Goal: Transaction & Acquisition: Purchase product/service

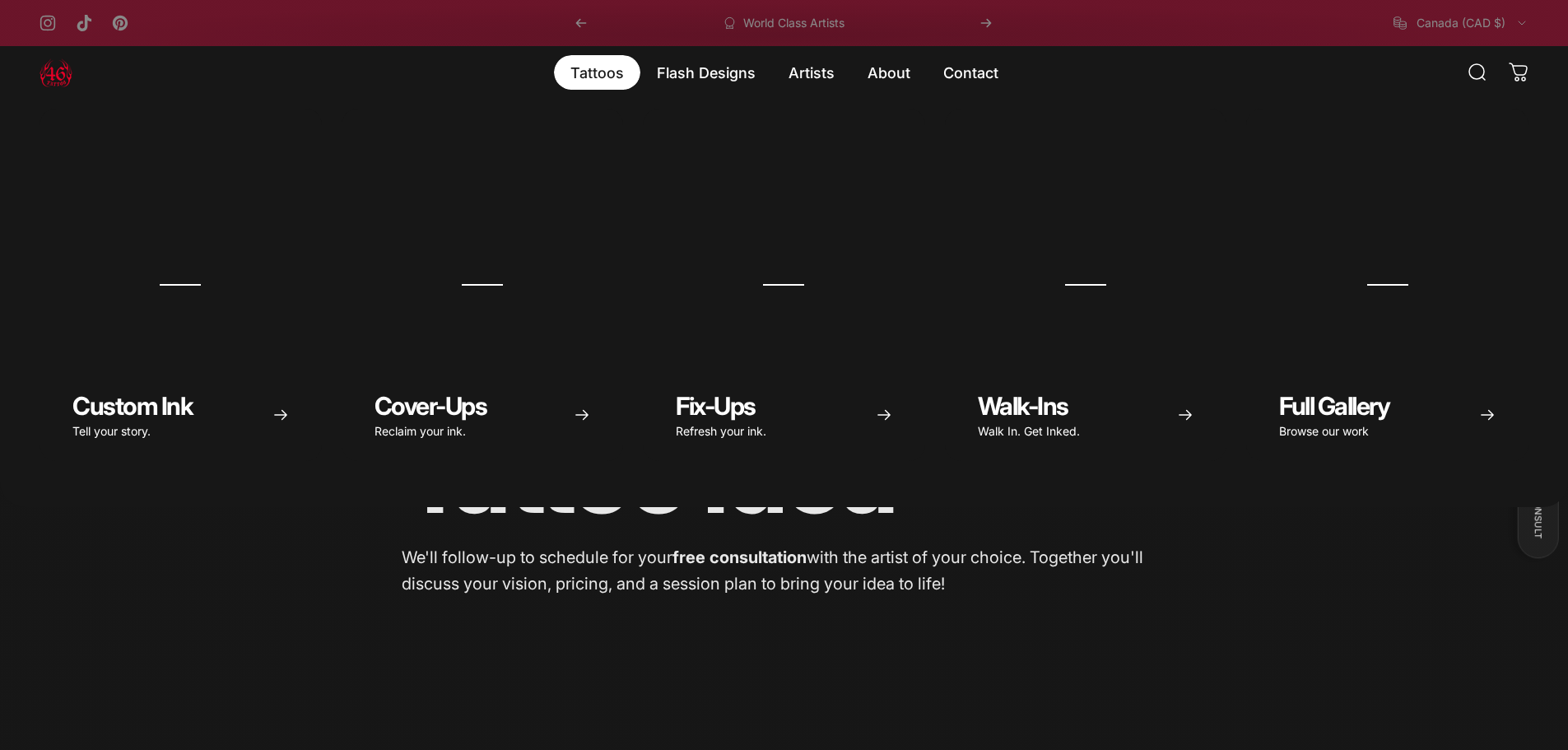
click at [609, 73] on magnet-element "Tattoos Tattoos" at bounding box center [597, 72] width 87 height 35
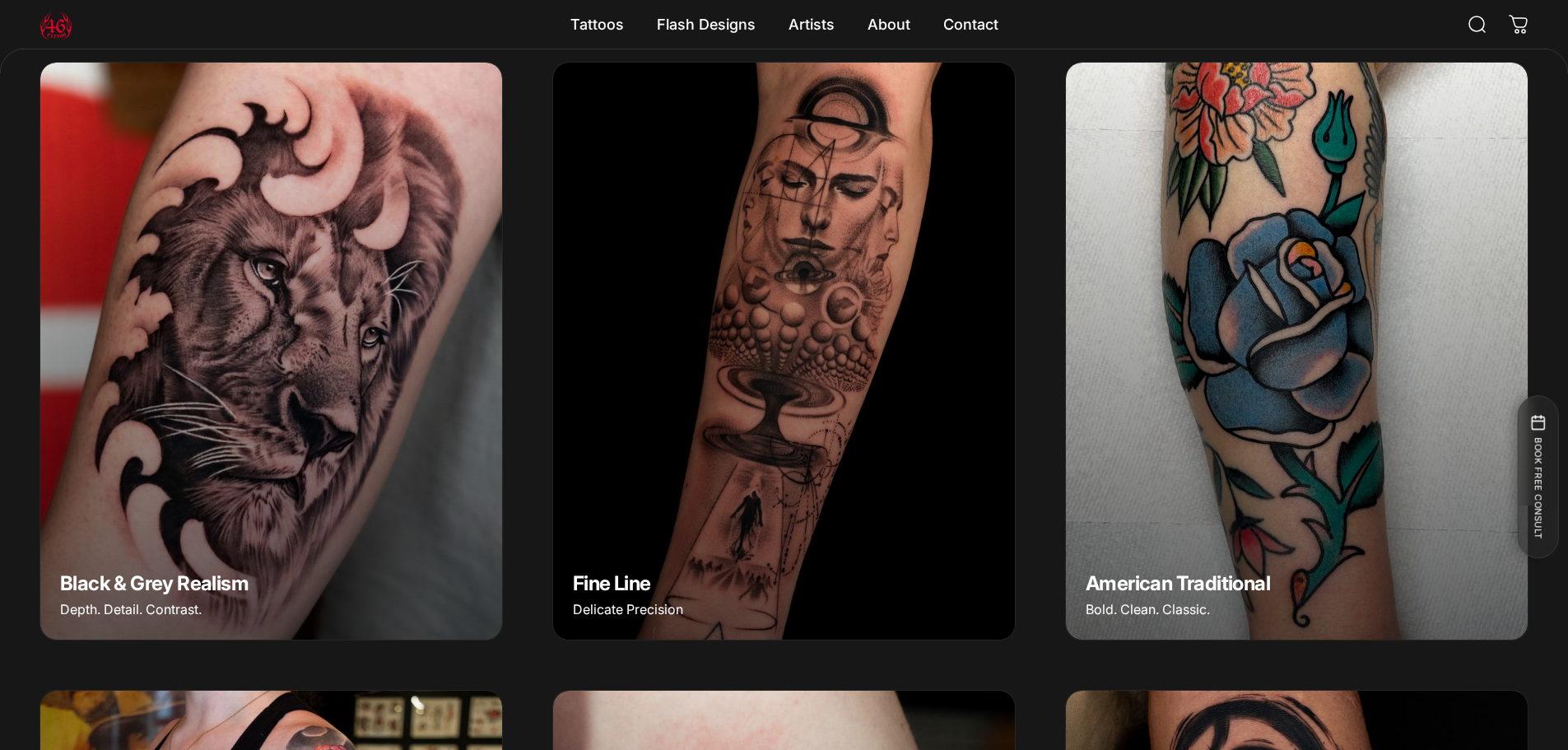
scroll to position [654, 0]
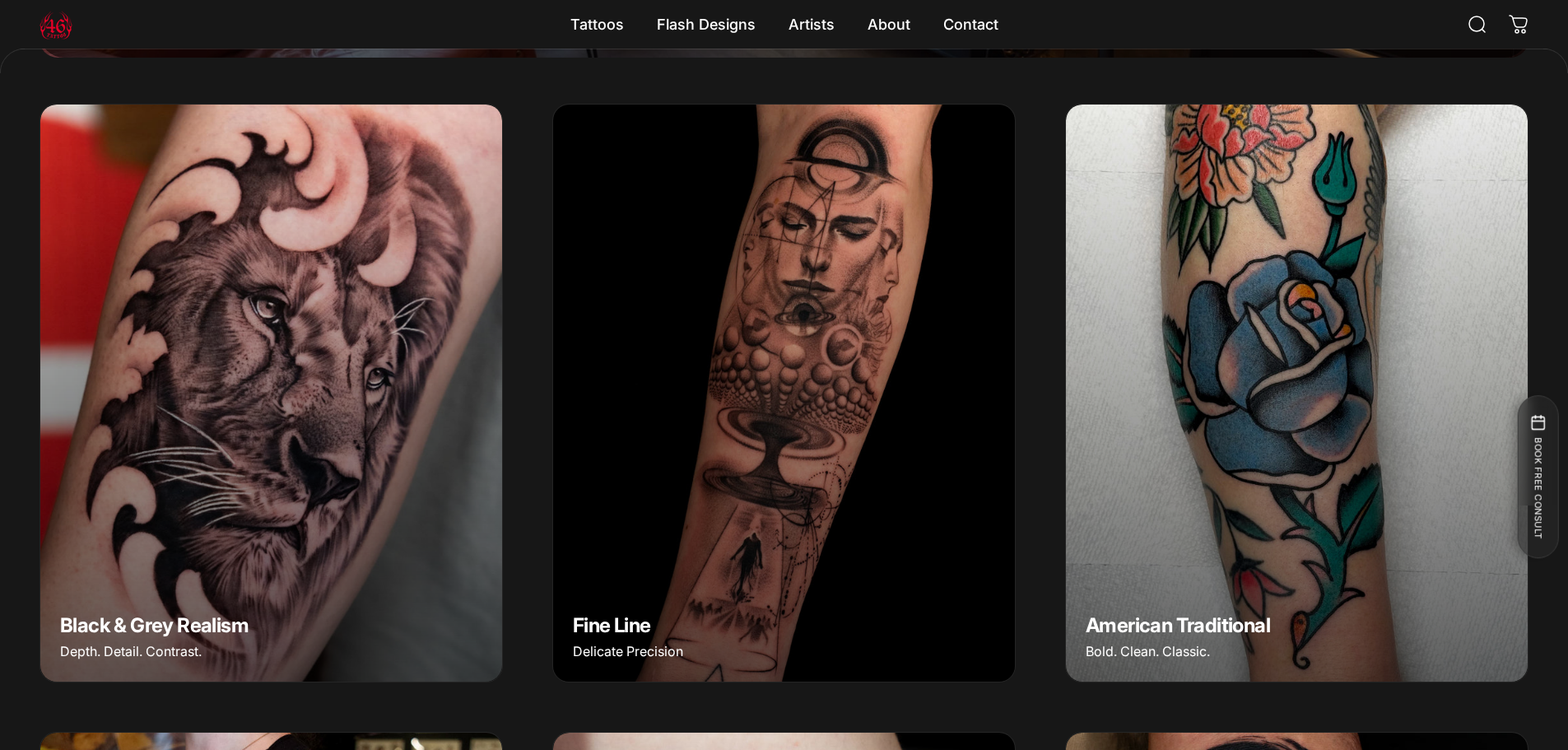
click at [306, 479] on img "Black & Grey Realism" at bounding box center [271, 392] width 485 height 605
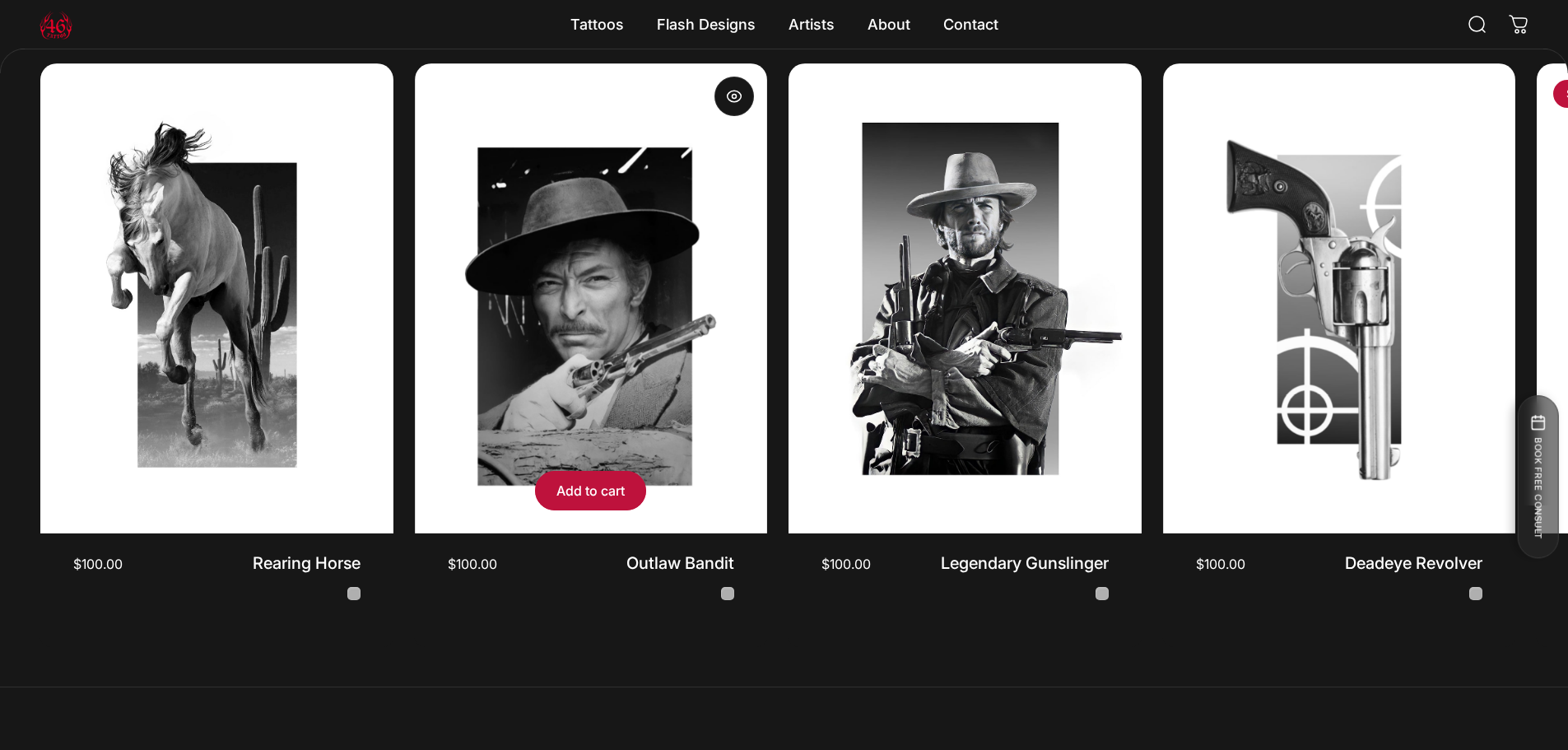
scroll to position [4855, 0]
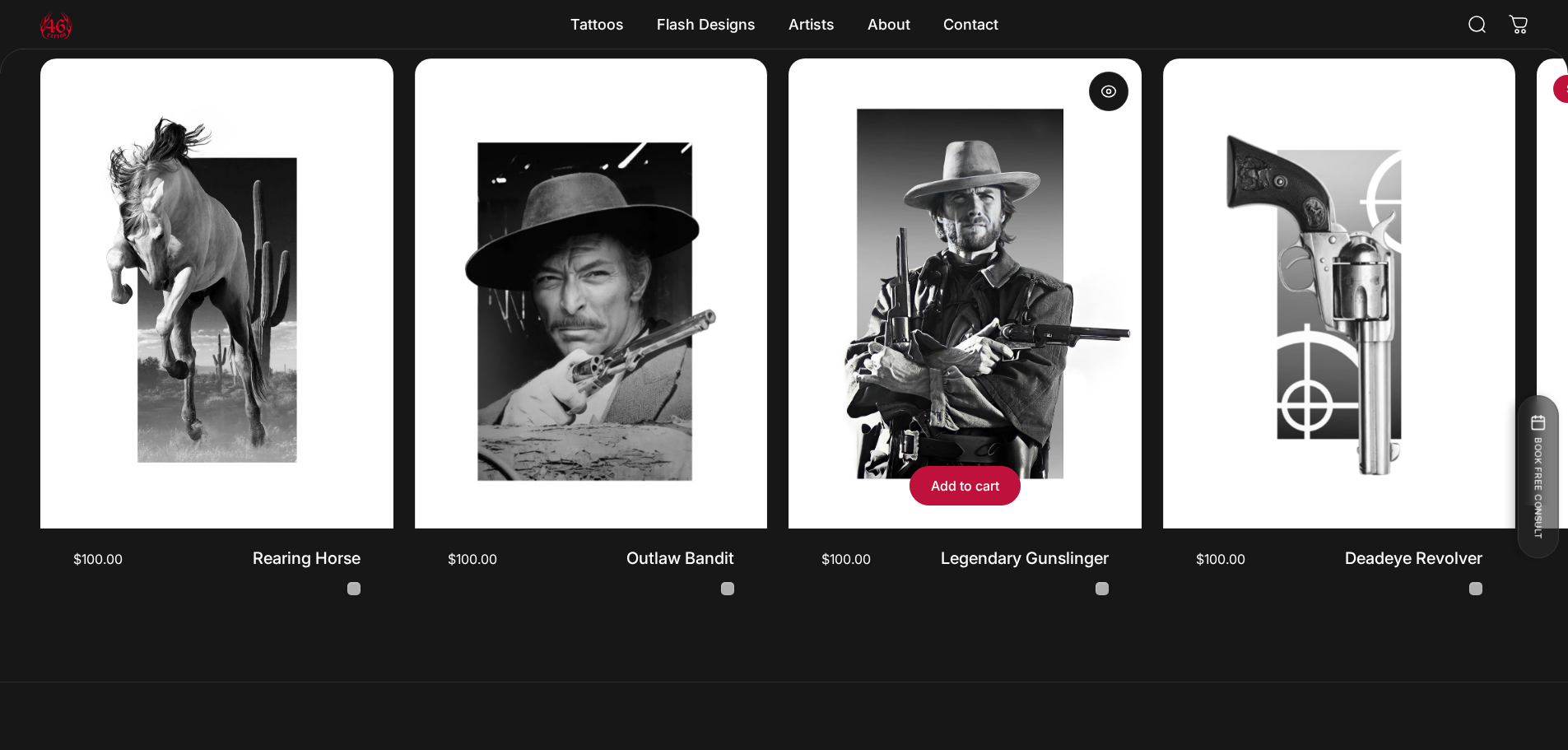
drag, startPoint x: 1551, startPoint y: 273, endPoint x: 942, endPoint y: 429, distance: 628.7
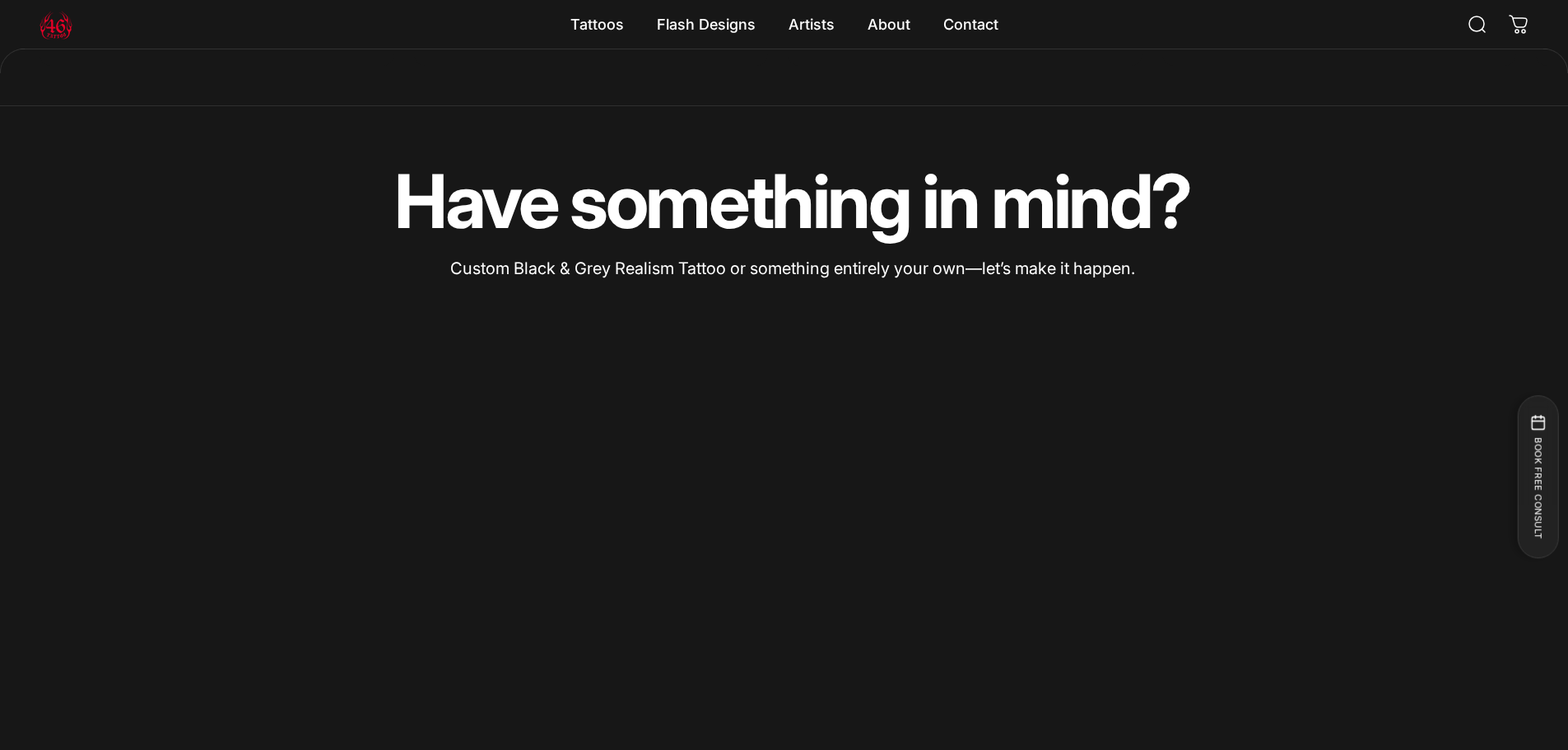
drag, startPoint x: 1313, startPoint y: 466, endPoint x: 1199, endPoint y: 557, distance: 145.9
click at [1296, 474] on div at bounding box center [784, 597] width 1568 height 631
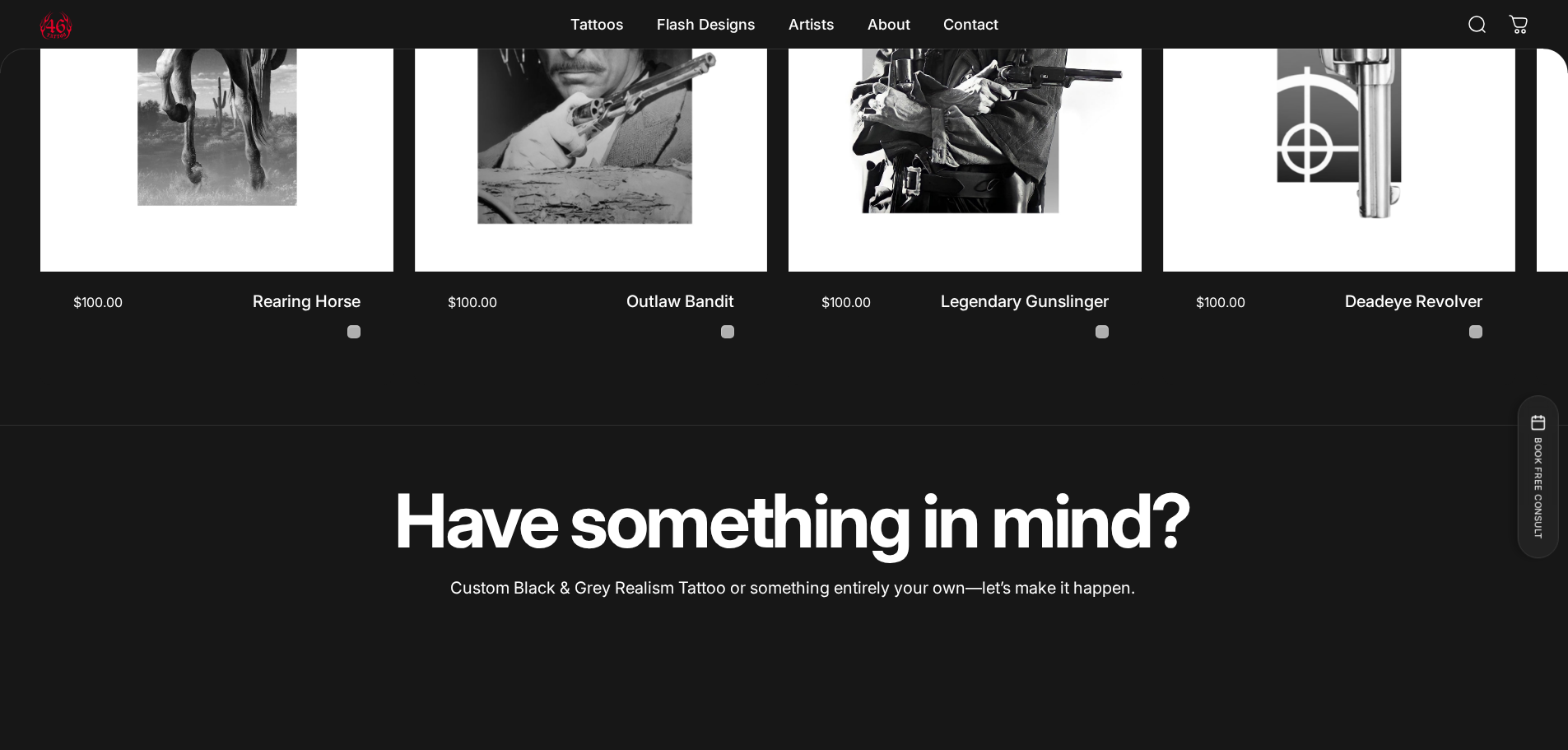
scroll to position [4691, 0]
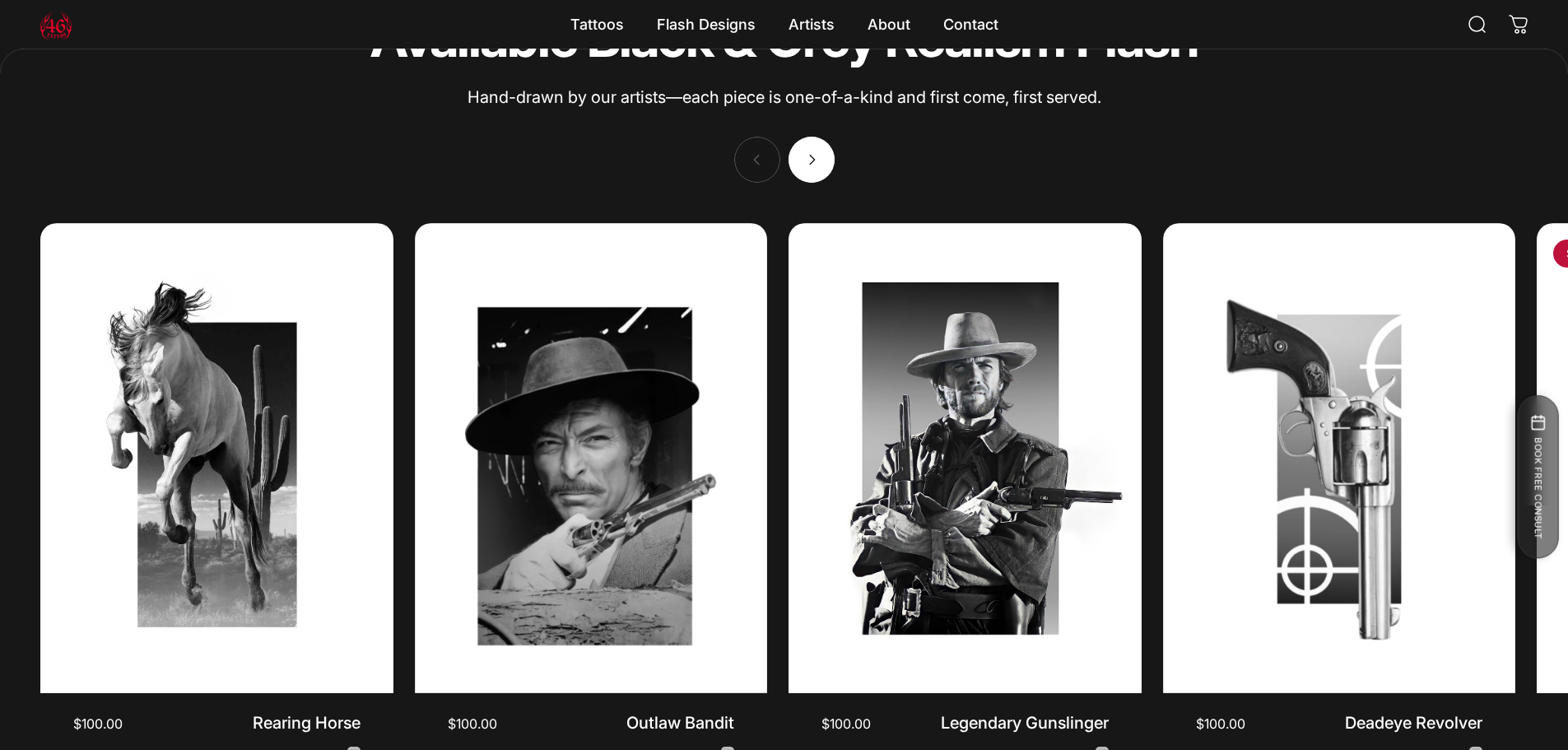
click at [801, 146] on button "Next" at bounding box center [811, 159] width 46 height 46
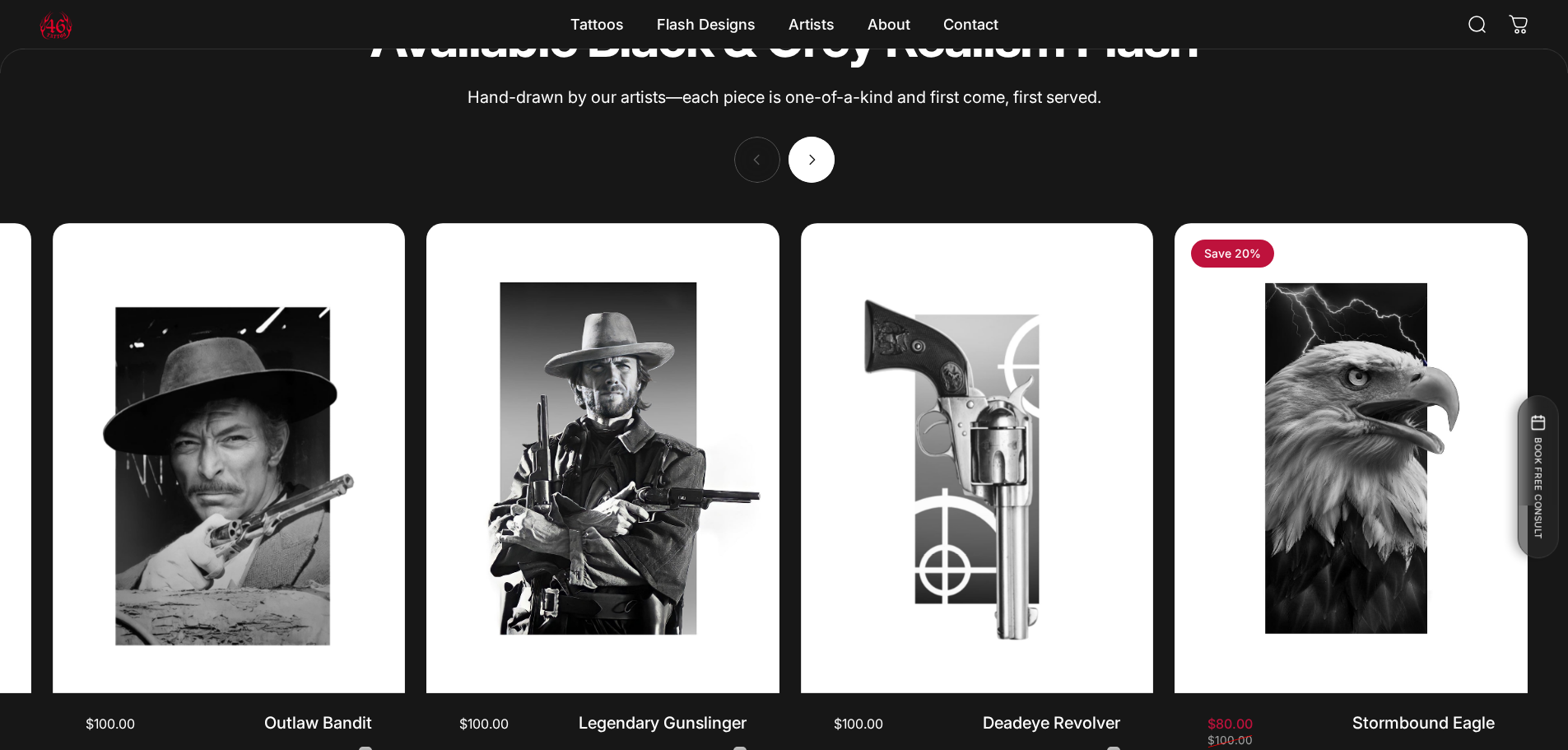
scroll to position [0, 377]
click at [821, 150] on div at bounding box center [784, 159] width 100 height 46
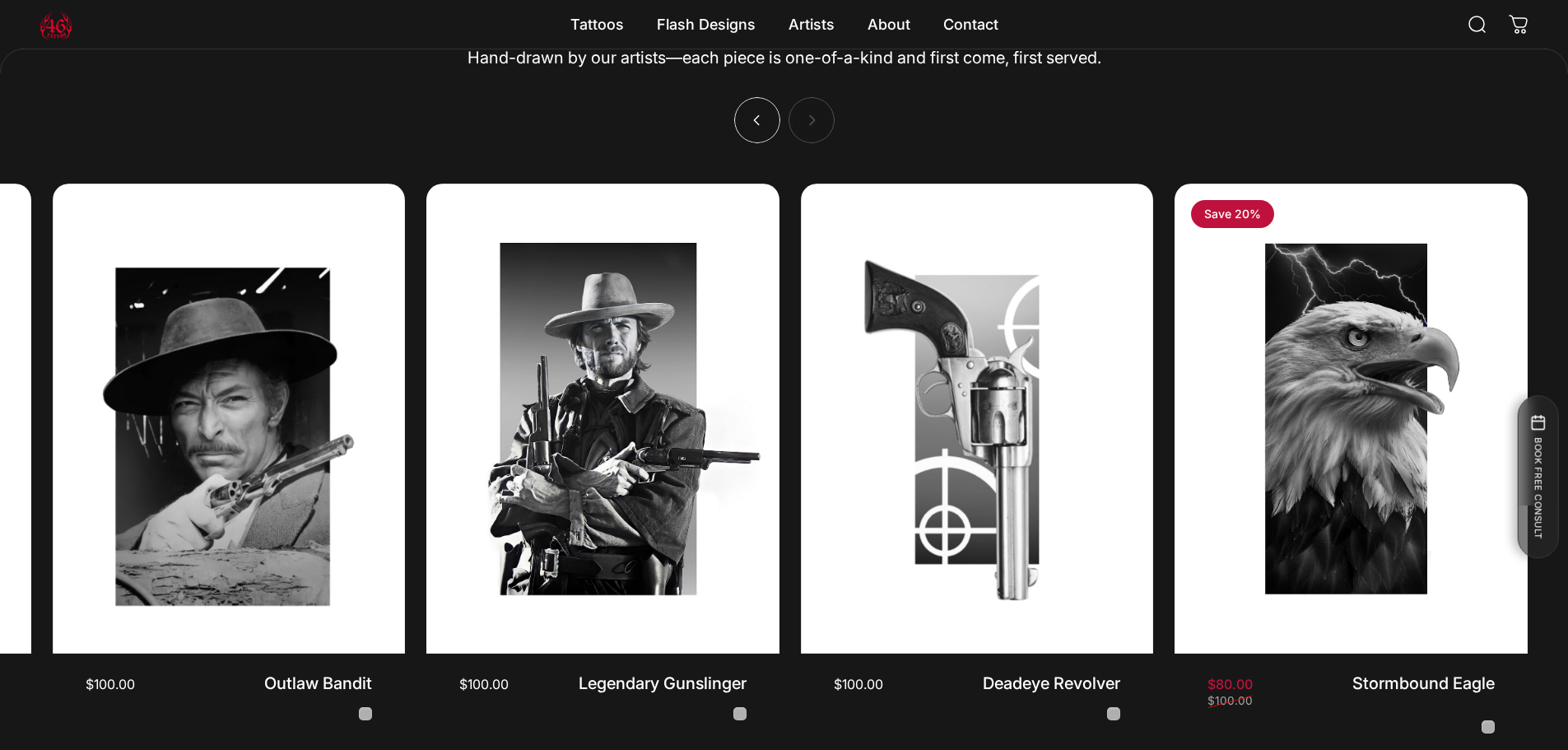
scroll to position [4773, 0]
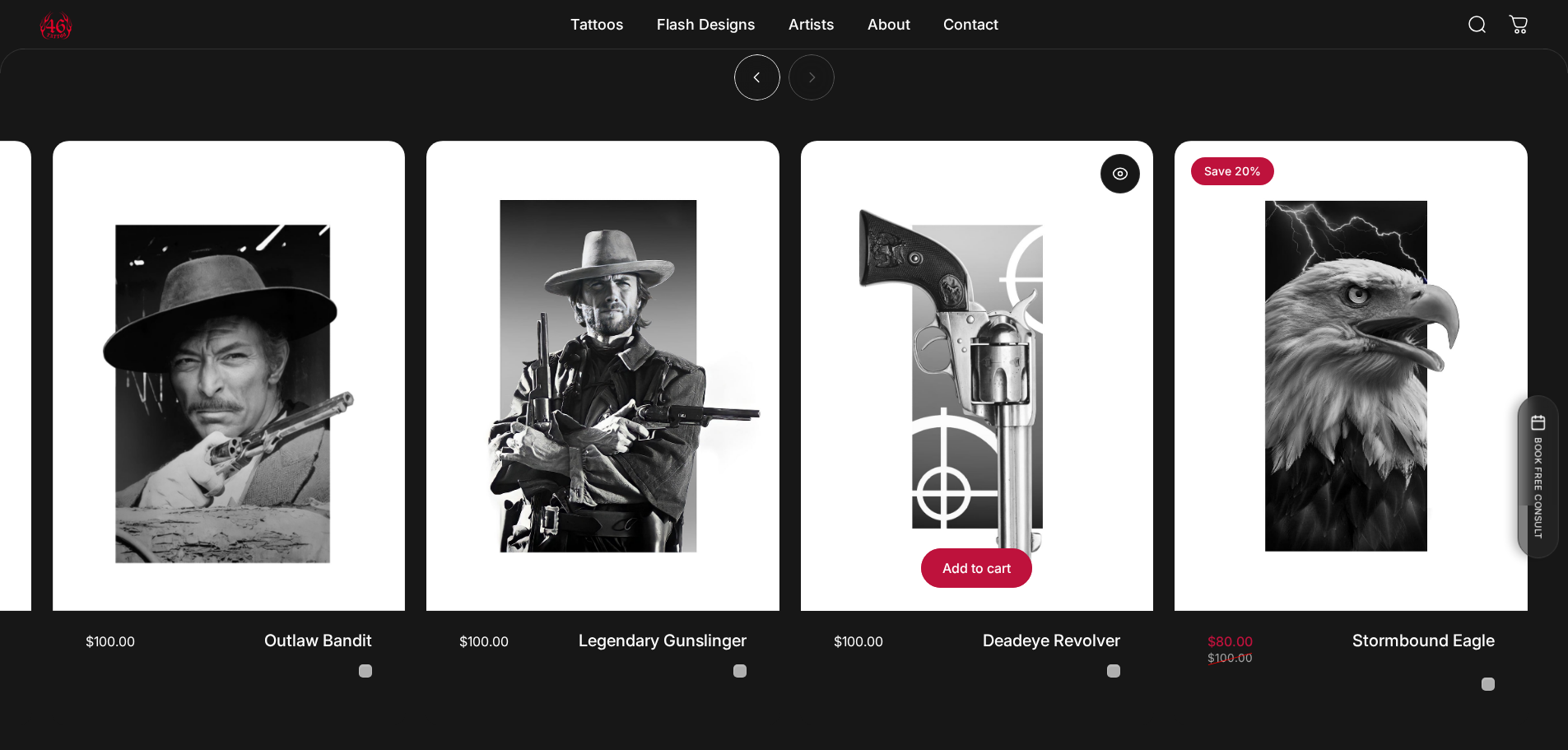
click at [977, 331] on img "Deadeye Revolver" at bounding box center [977, 375] width 370 height 494
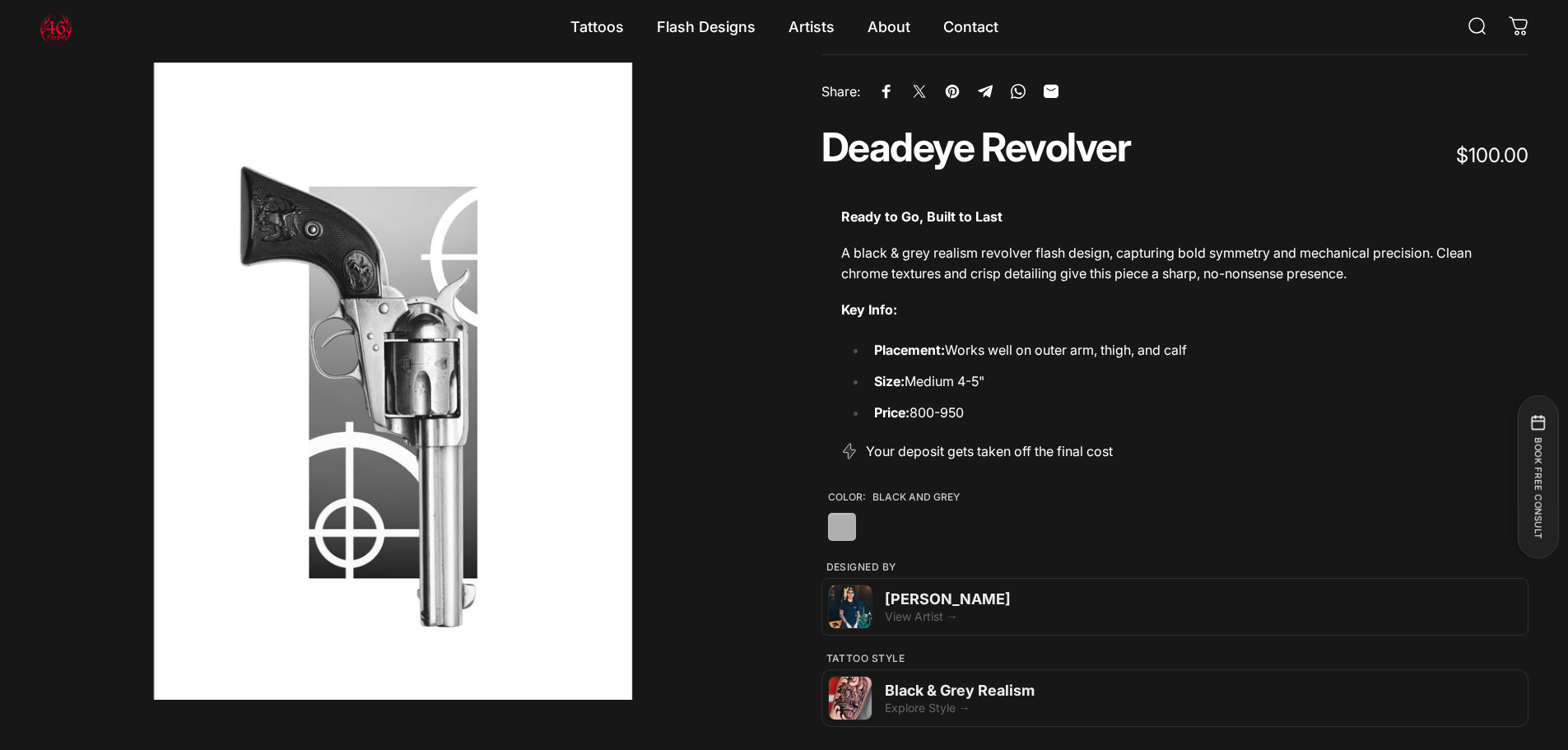
scroll to position [82, 0]
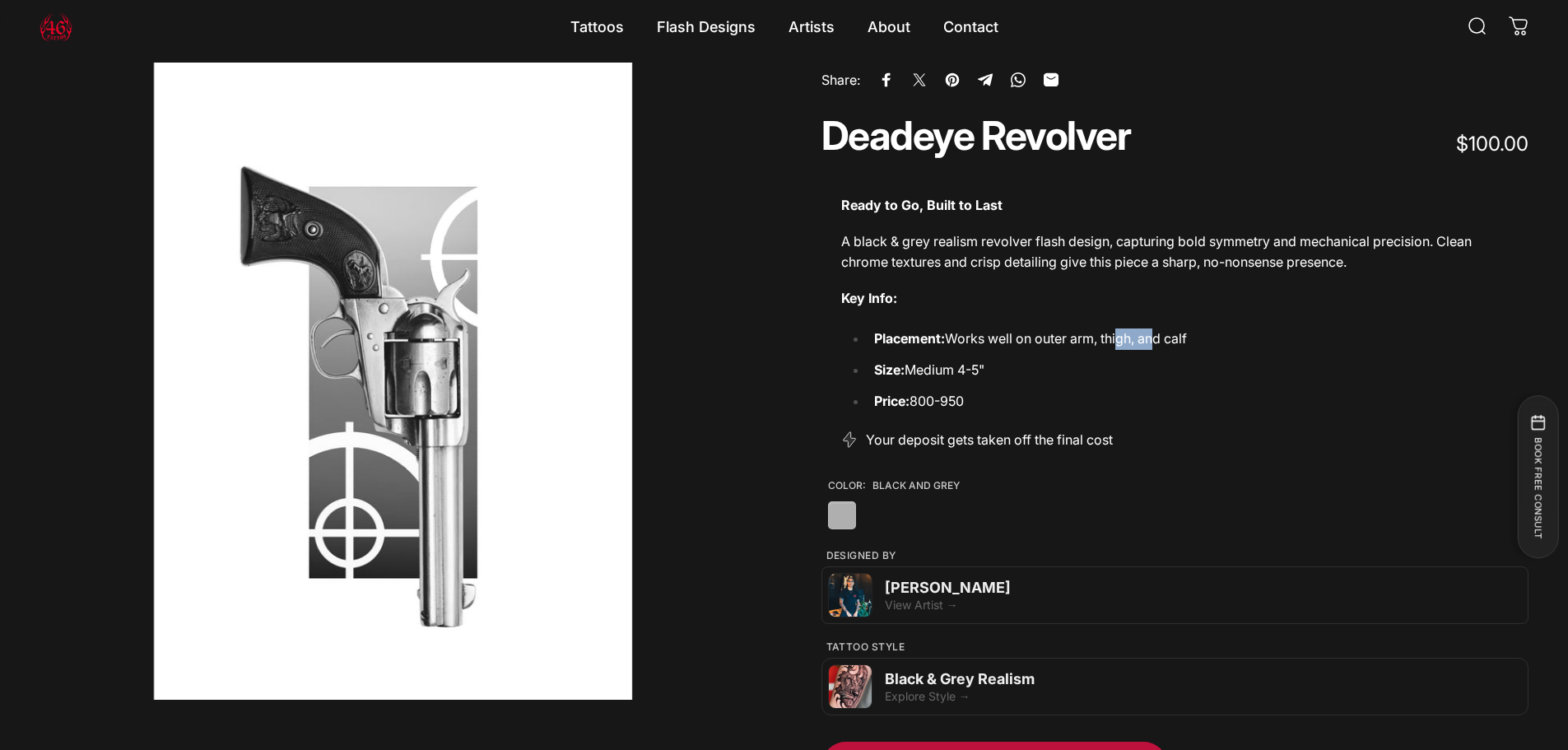
drag, startPoint x: 1124, startPoint y: 325, endPoint x: 1161, endPoint y: 334, distance: 38.1
click at [1161, 334] on div "Ready to Go, Built to Last A black & grey realism revolver flash design, captur…" at bounding box center [1176, 293] width 708 height 236
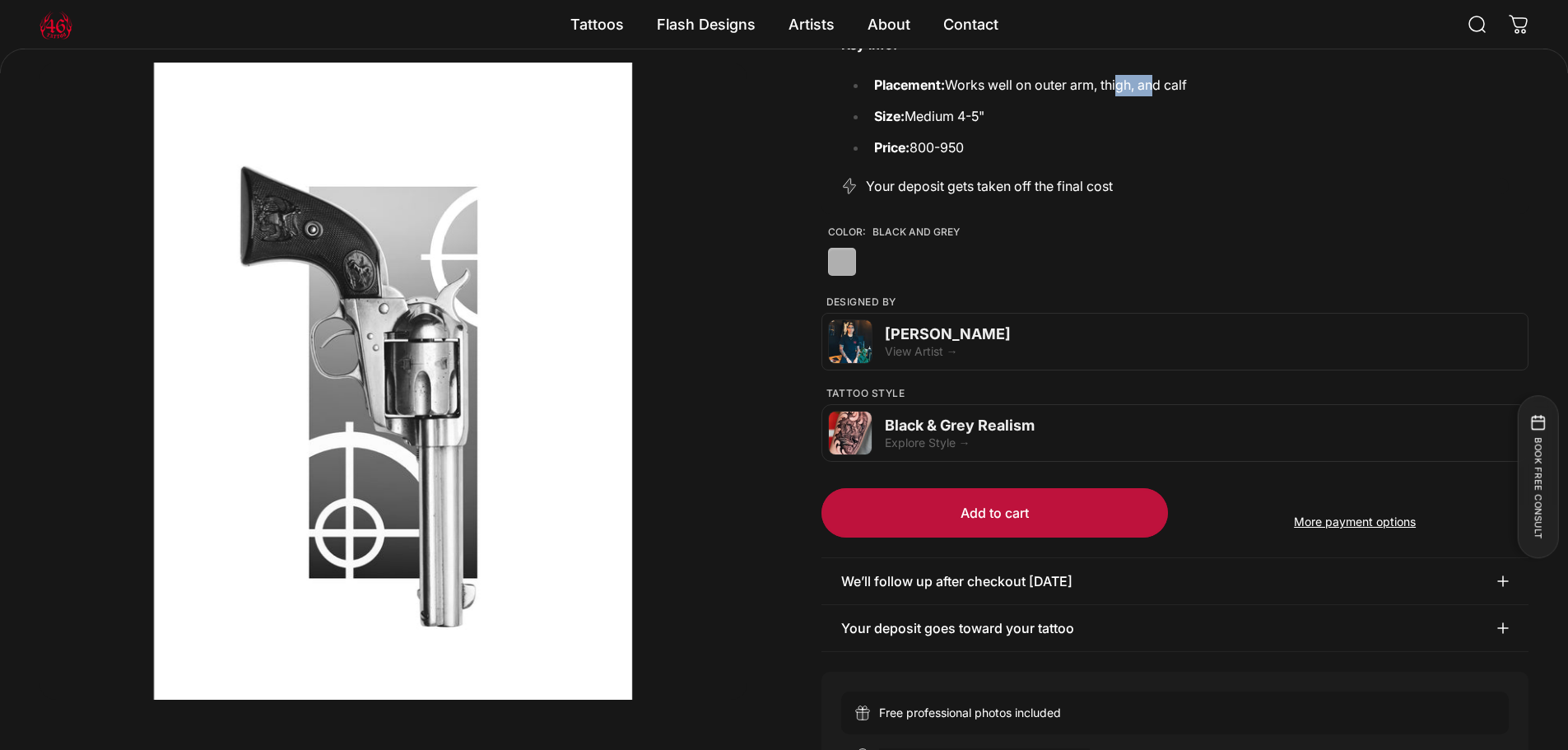
scroll to position [78, 0]
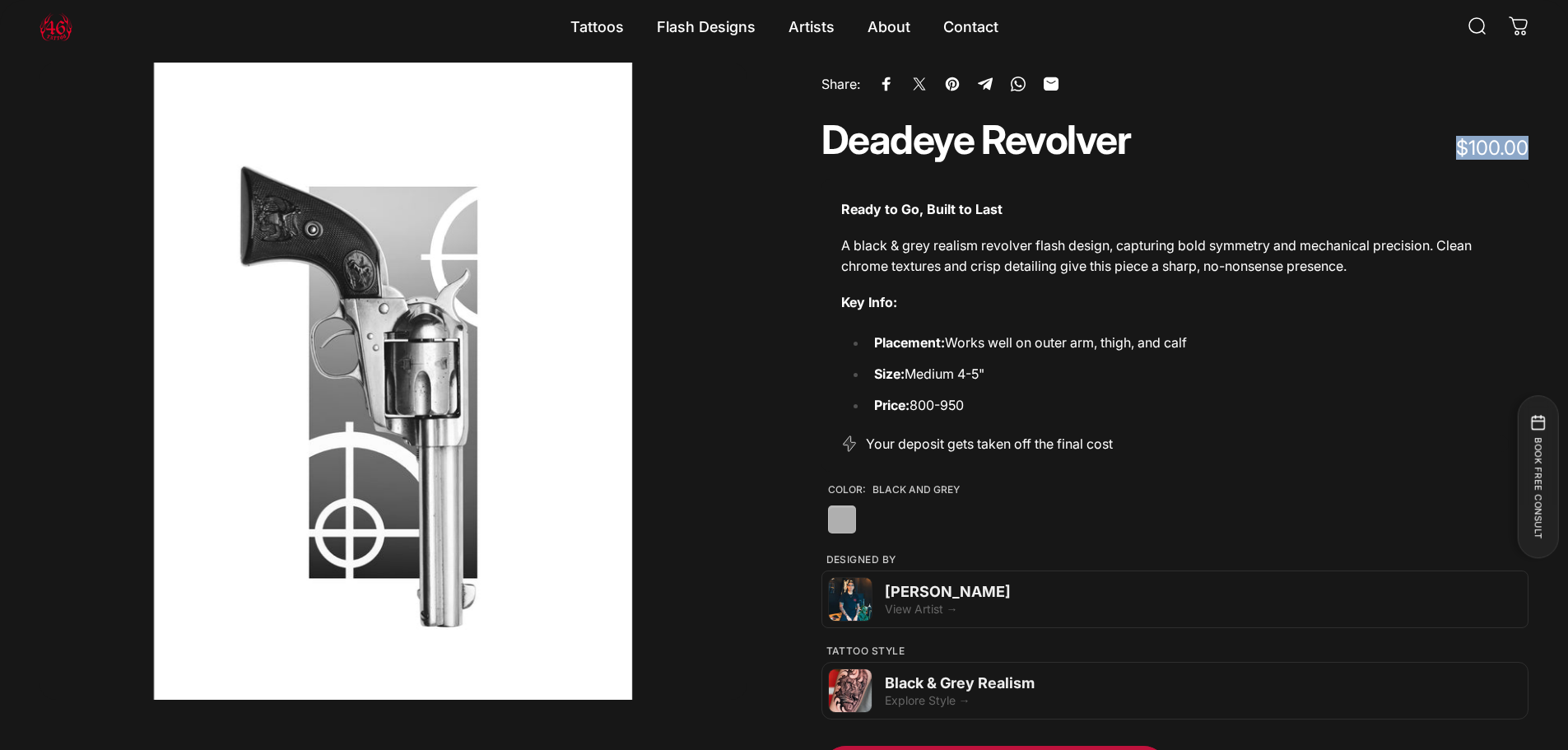
drag, startPoint x: 1486, startPoint y: 153, endPoint x: 1536, endPoint y: 146, distance: 50.5
click at [1536, 146] on div "Collections Black & Grey Realism - Flash Tattoos Deadeye Revolver Share: Share …" at bounding box center [784, 573] width 1568 height 1106
